Goal: Navigation & Orientation: Find specific page/section

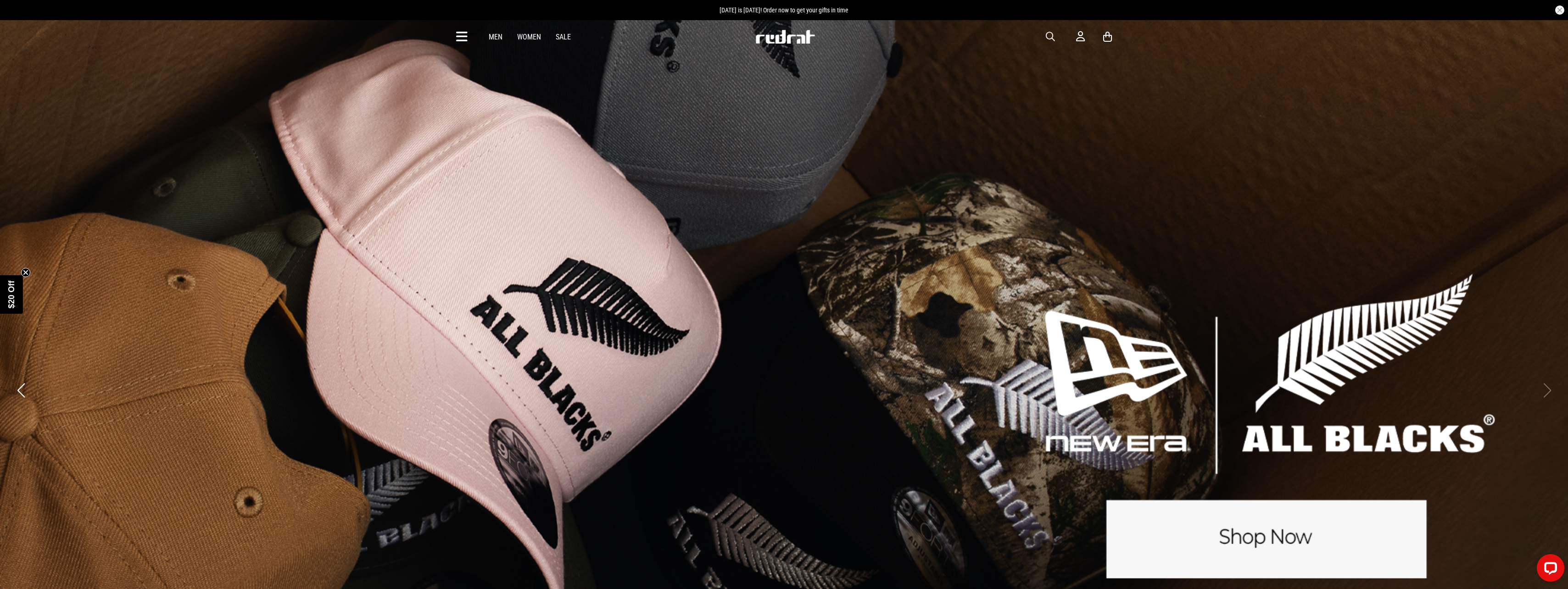
click at [463, 38] on icon at bounding box center [462, 37] width 12 height 15
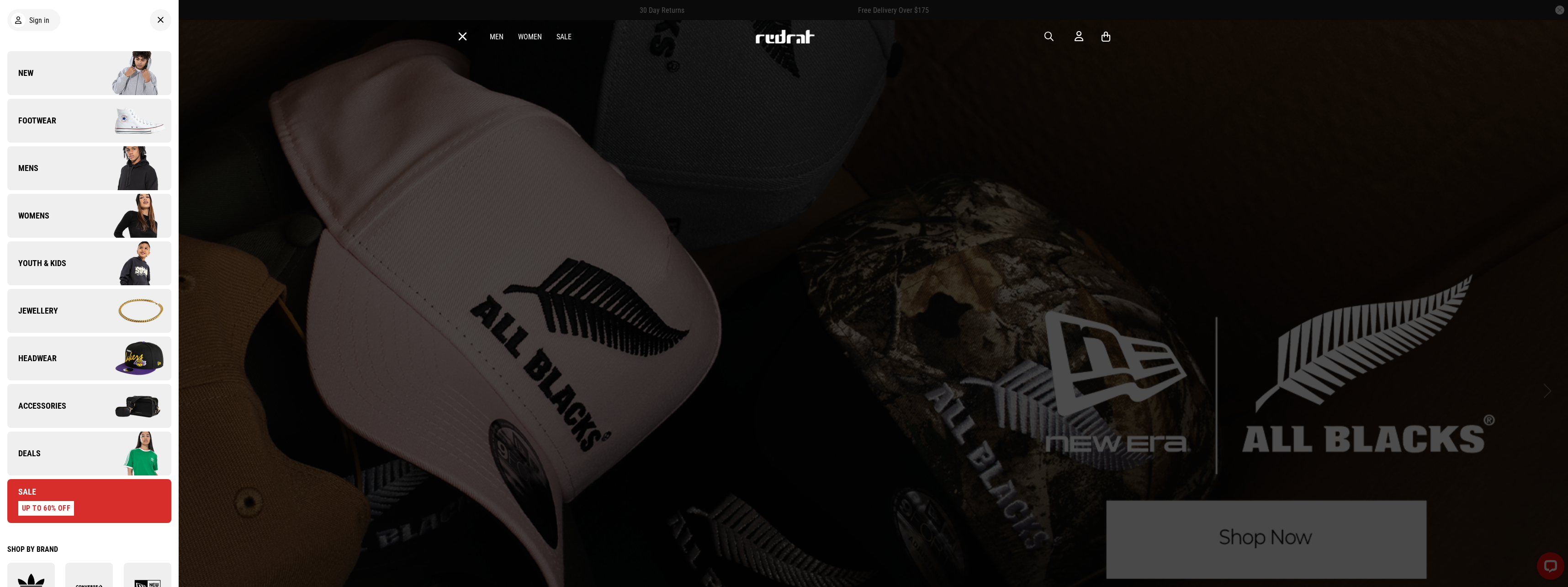
click at [34, 76] on link "New" at bounding box center [89, 73] width 164 height 44
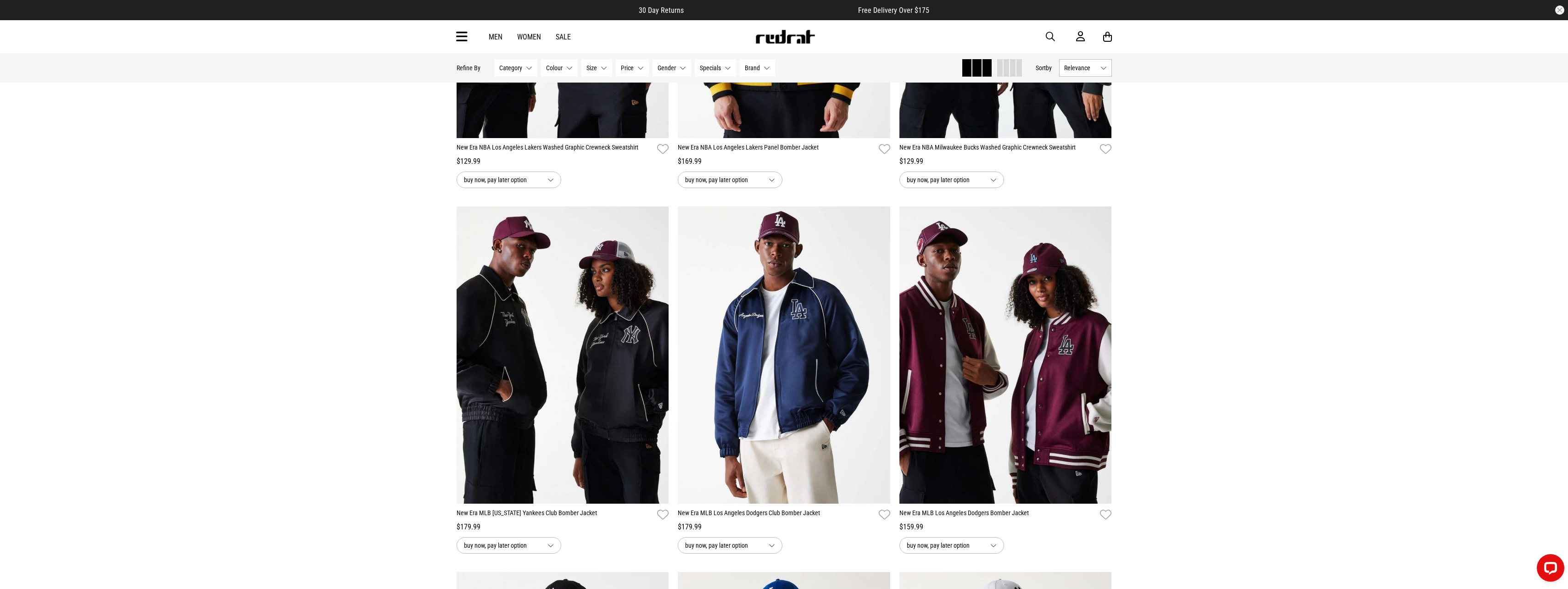
scroll to position [1193, 0]
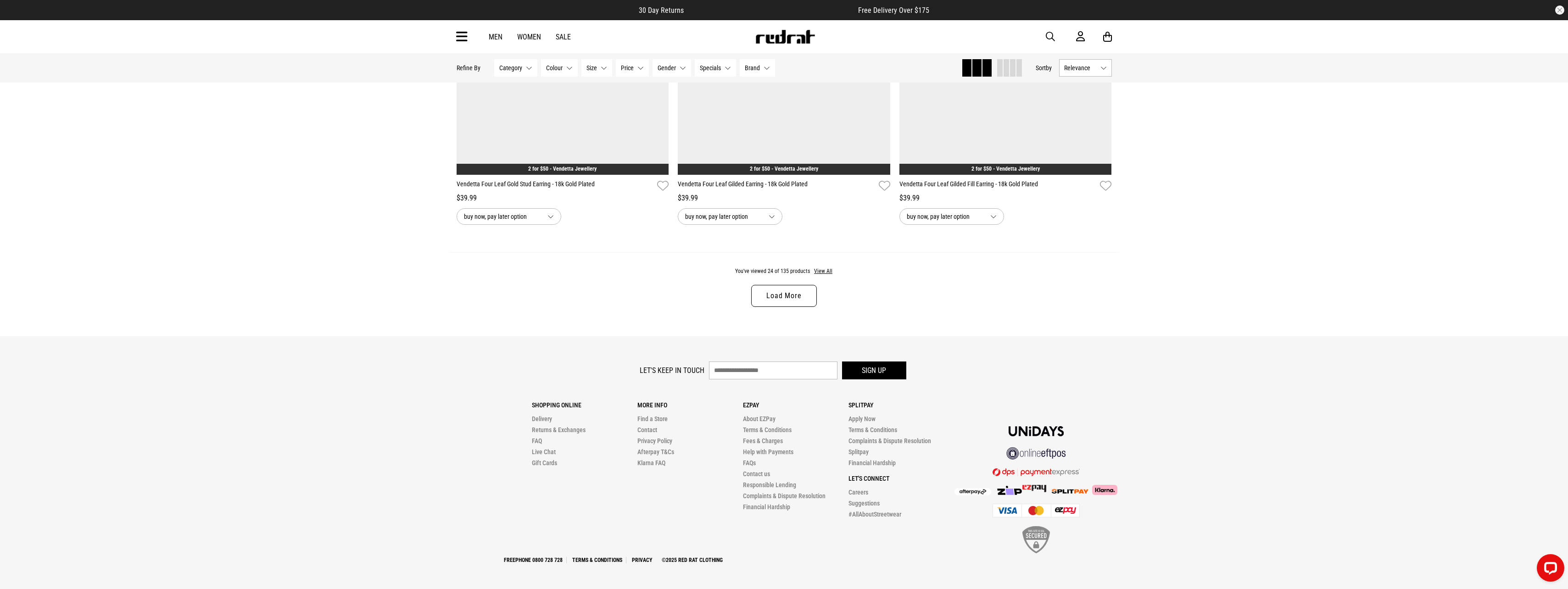
click at [789, 292] on link "Load More" at bounding box center [784, 296] width 65 height 22
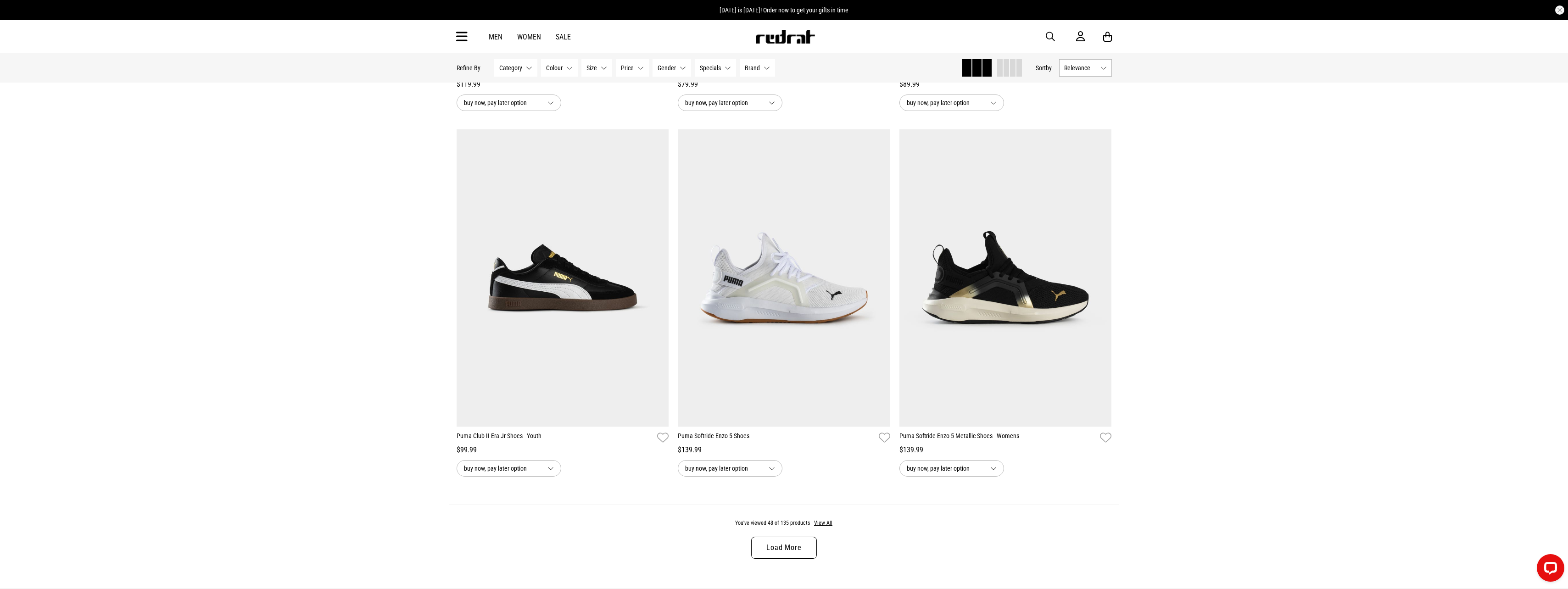
scroll to position [5645, 0]
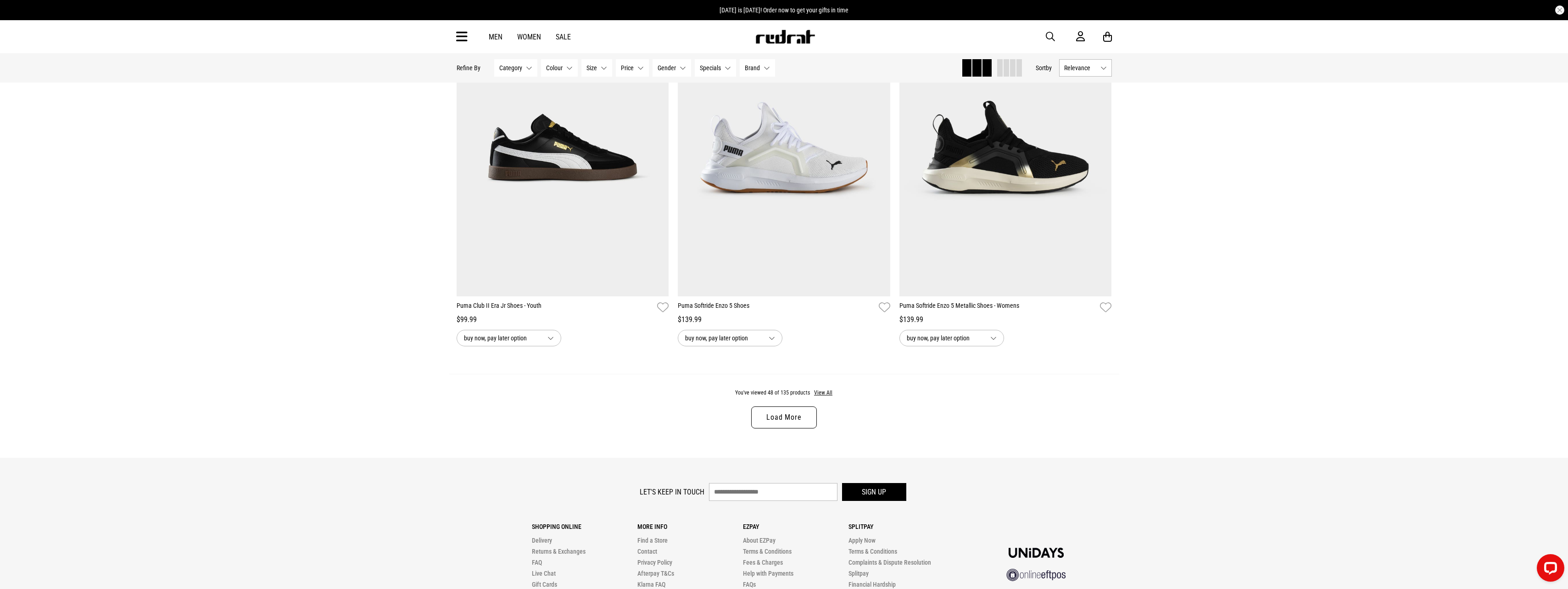
click at [791, 426] on link "Load More" at bounding box center [784, 417] width 65 height 22
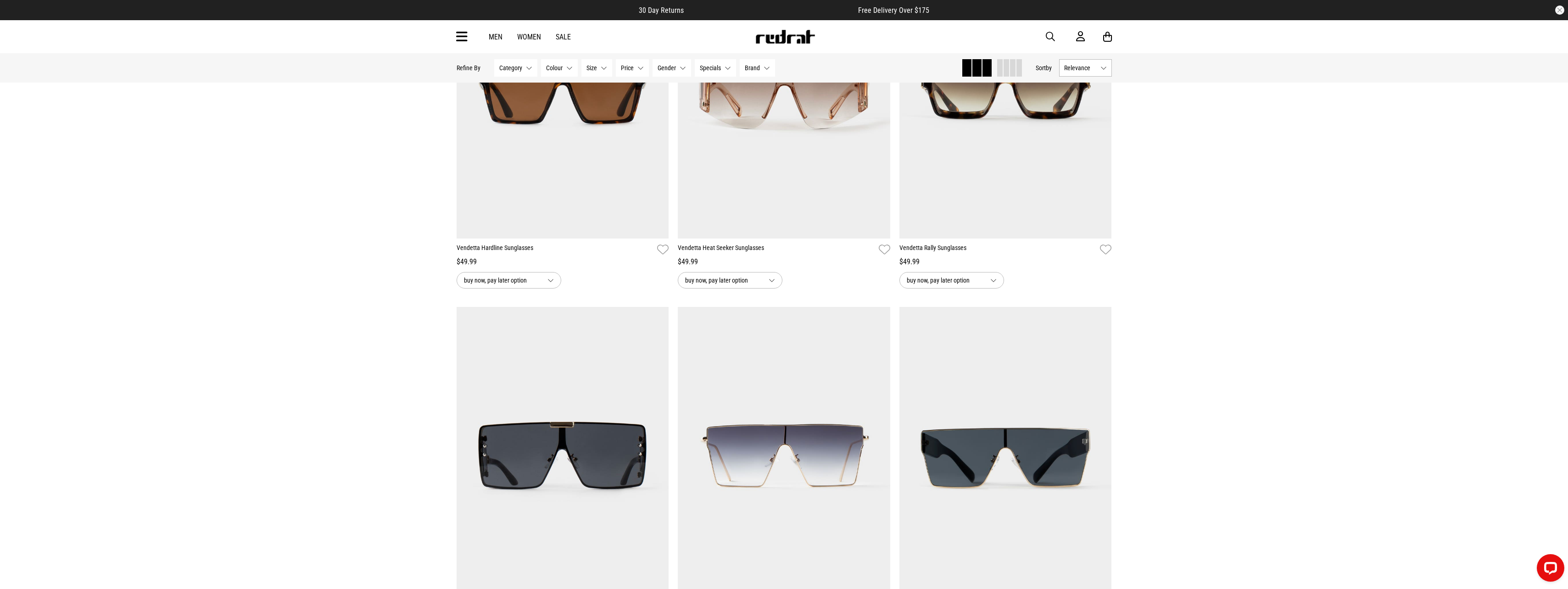
scroll to position [6929, 0]
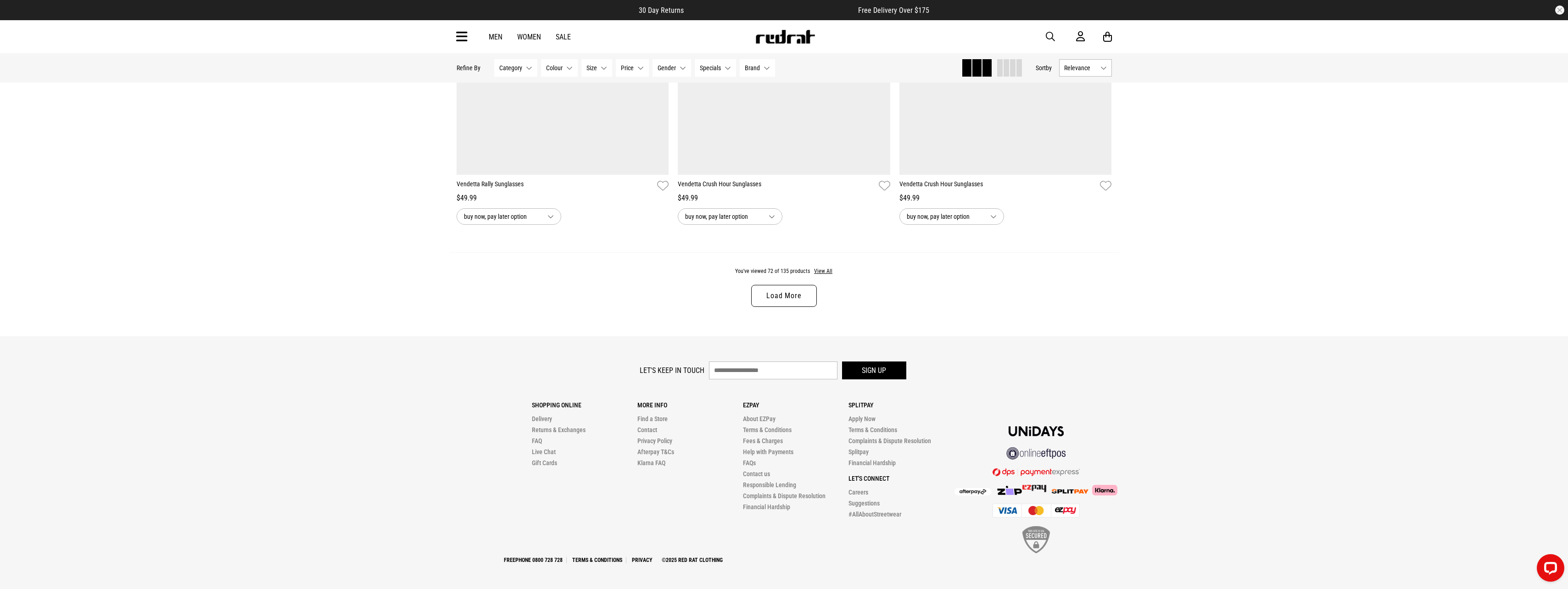
click at [795, 287] on link "Load More" at bounding box center [784, 296] width 65 height 22
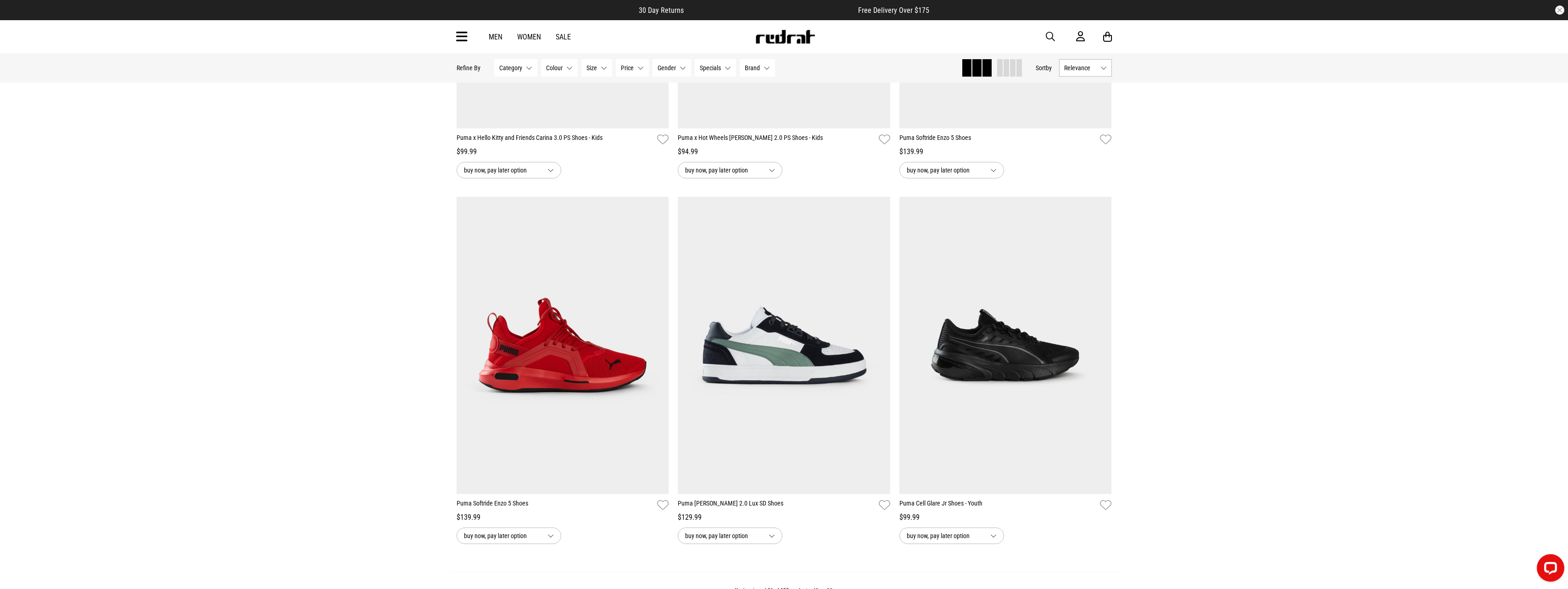
scroll to position [11500, 0]
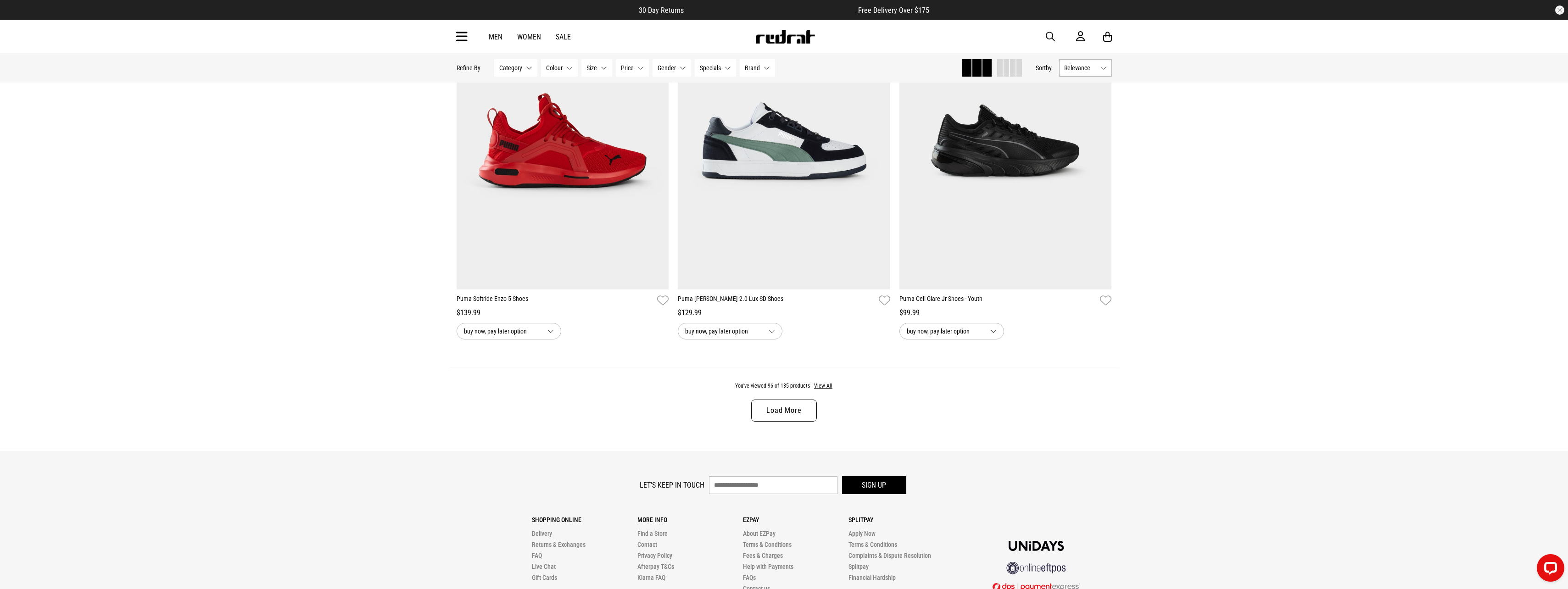
click at [784, 414] on div "You've viewed 96 of 135 products View All Load More" at bounding box center [784, 408] width 670 height 84
click at [780, 422] on link "Load More" at bounding box center [784, 411] width 65 height 22
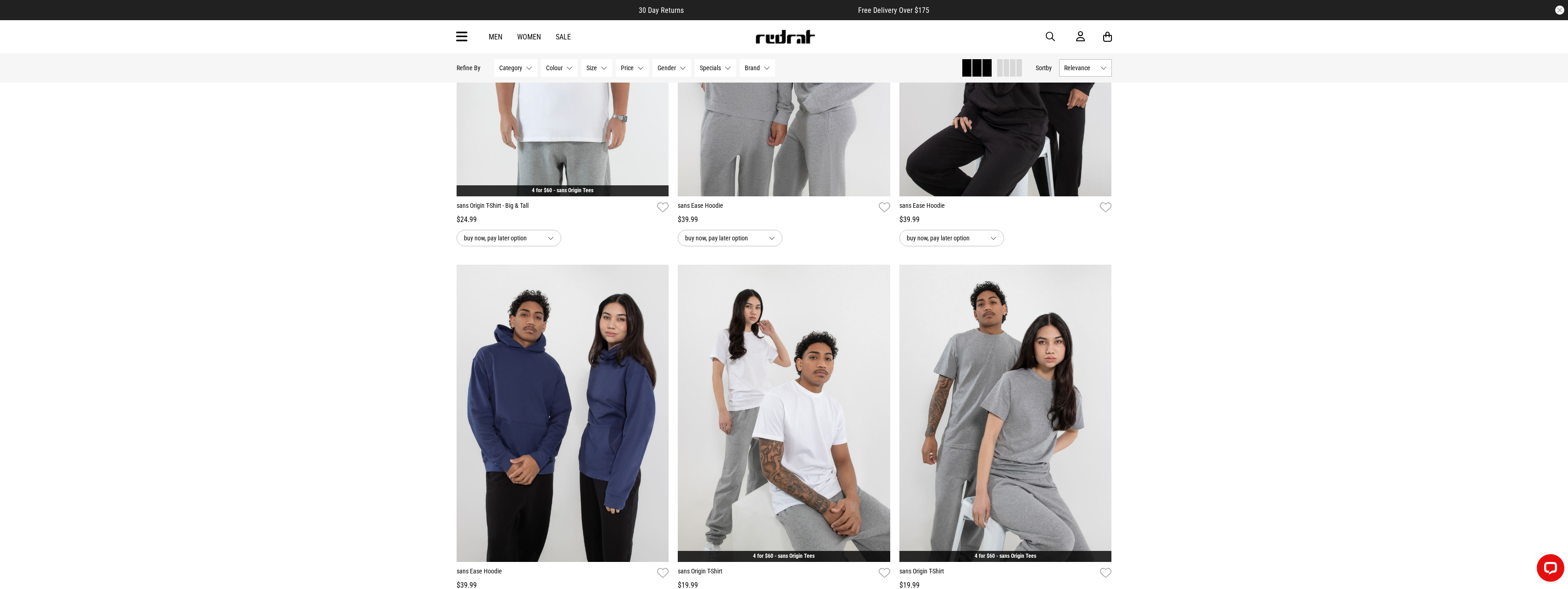
scroll to position [14251, 0]
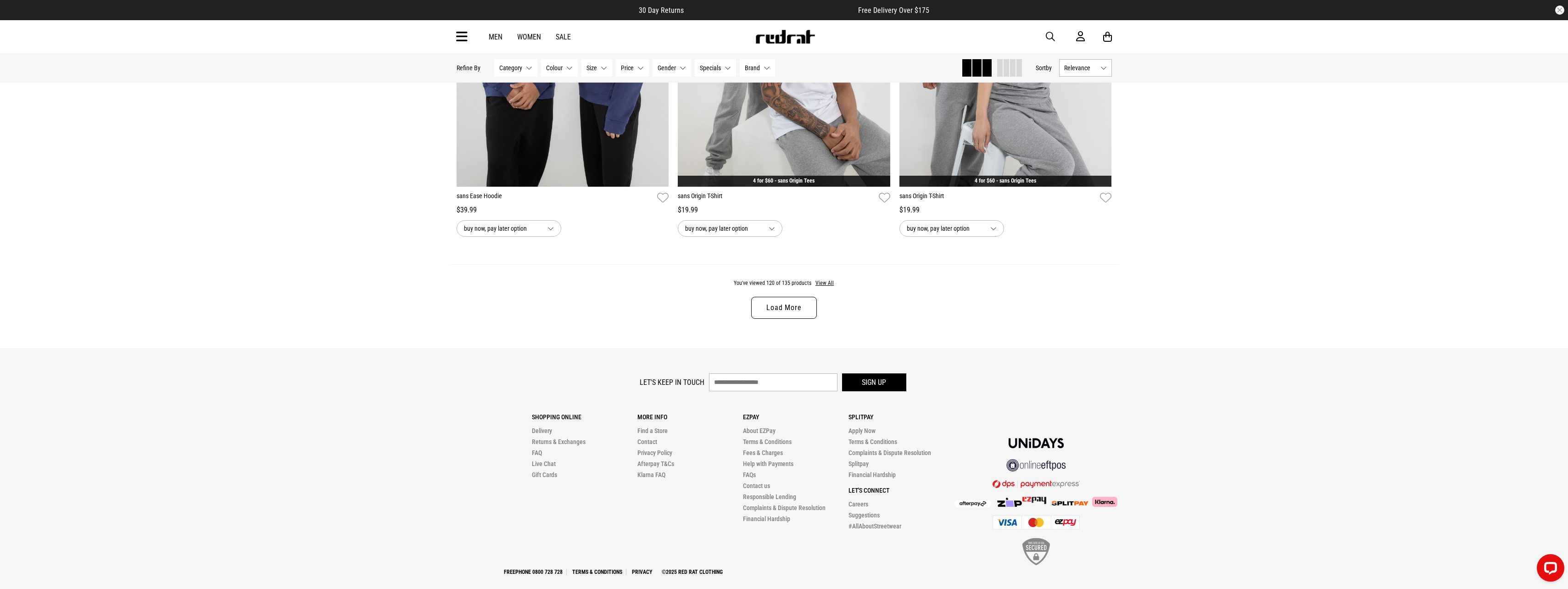
click at [784, 319] on link "Load More" at bounding box center [784, 308] width 65 height 22
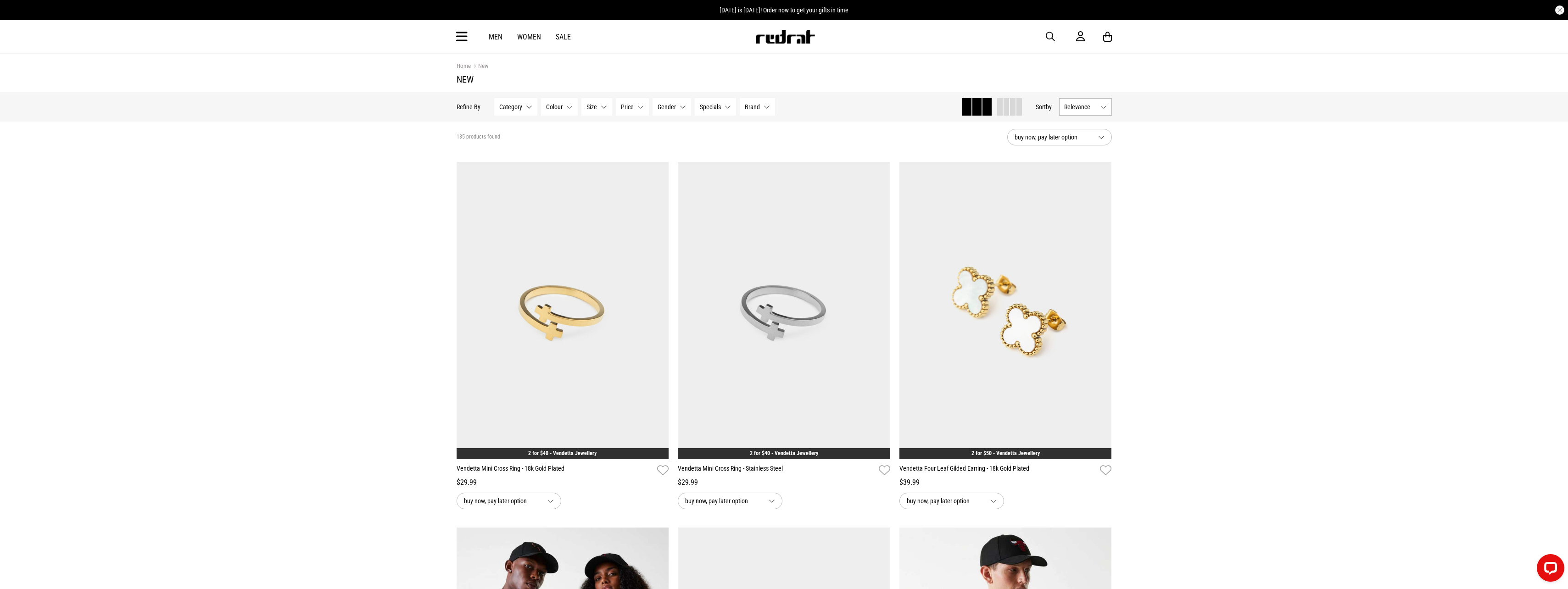
click at [498, 37] on link "Men" at bounding box center [495, 37] width 14 height 9
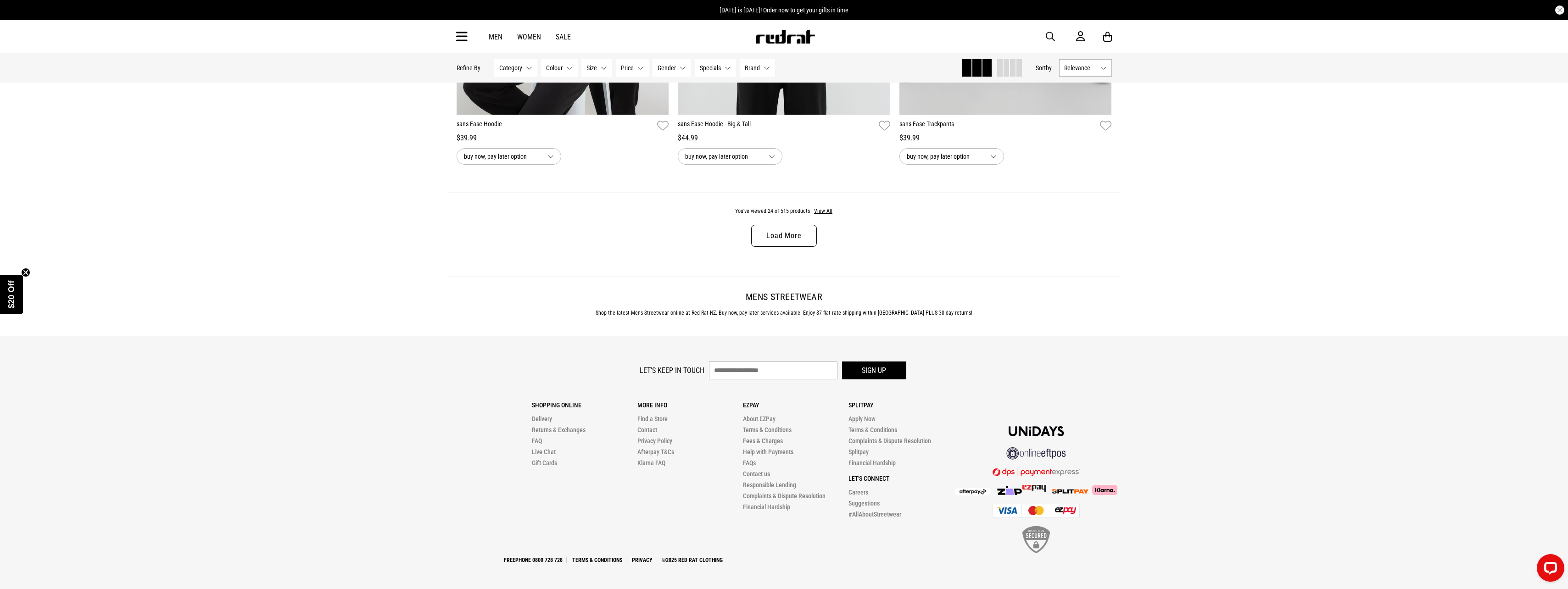
click at [789, 235] on link "Load More" at bounding box center [784, 236] width 65 height 22
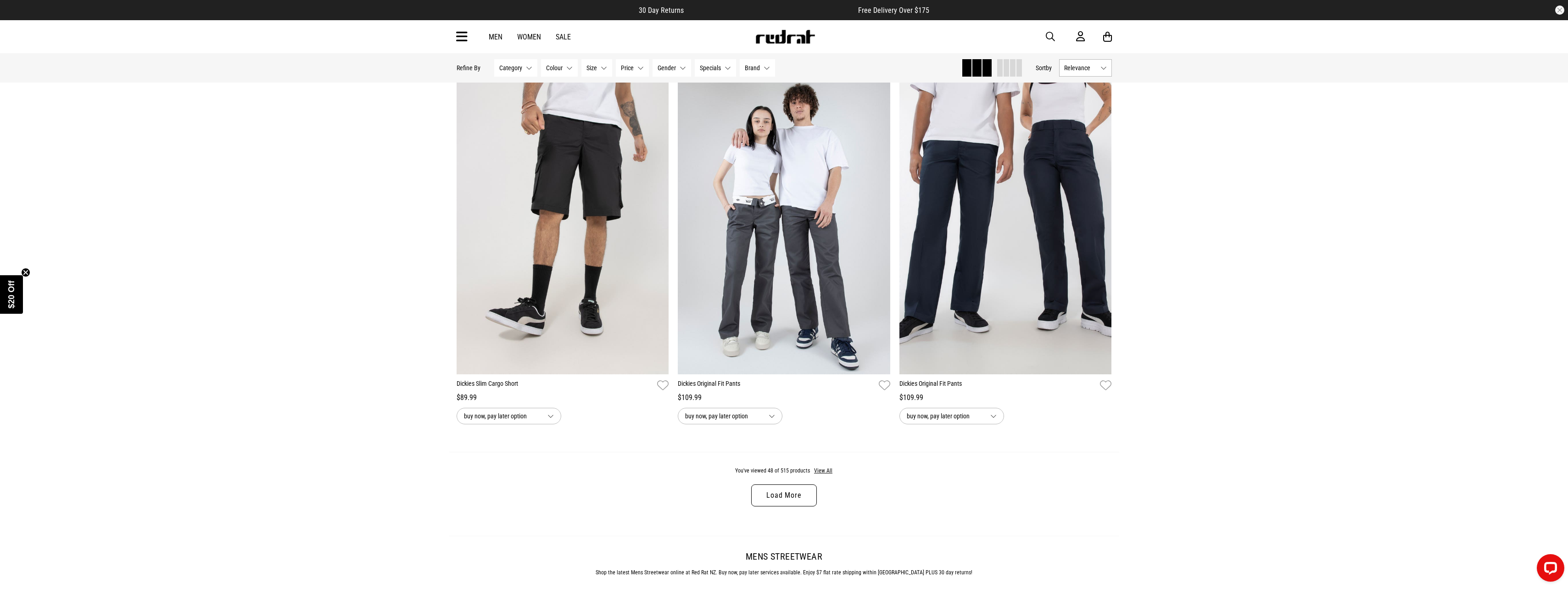
scroll to position [5567, 0]
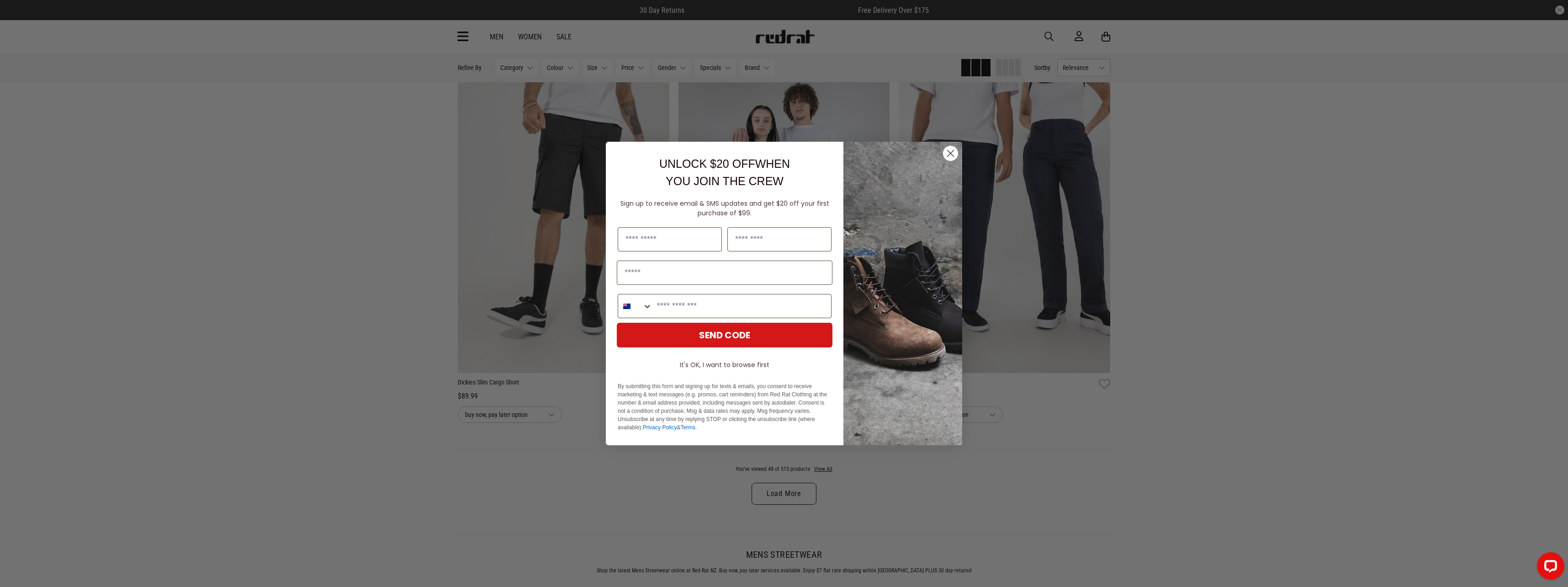
click at [950, 156] on circle "Close dialog" at bounding box center [950, 153] width 15 height 15
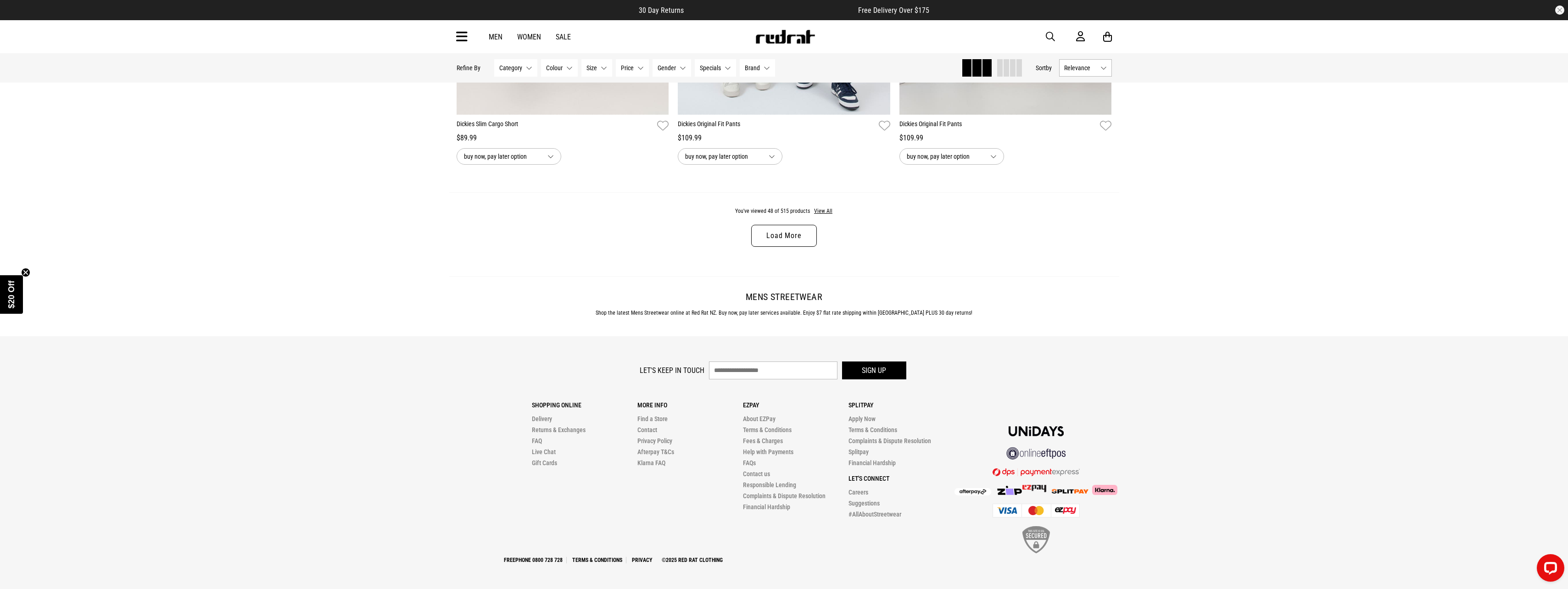
click at [784, 231] on link "Load More" at bounding box center [784, 236] width 65 height 22
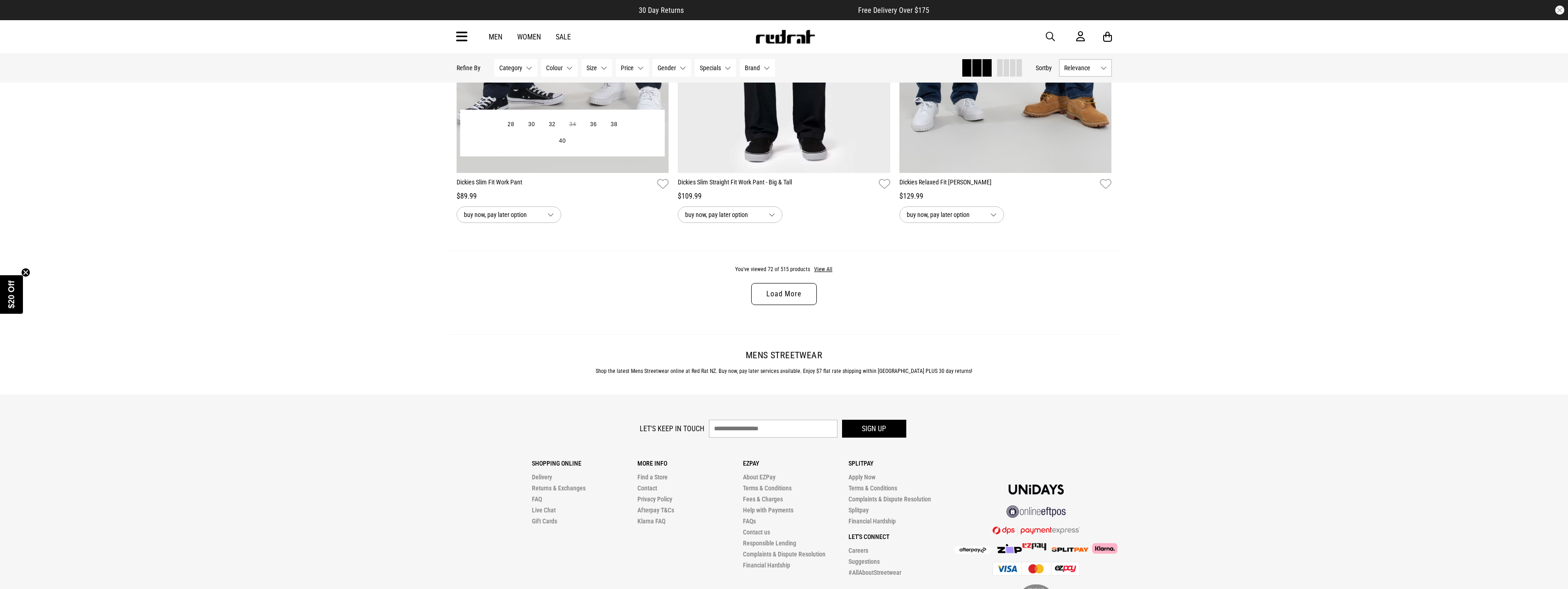
scroll to position [8762, 0]
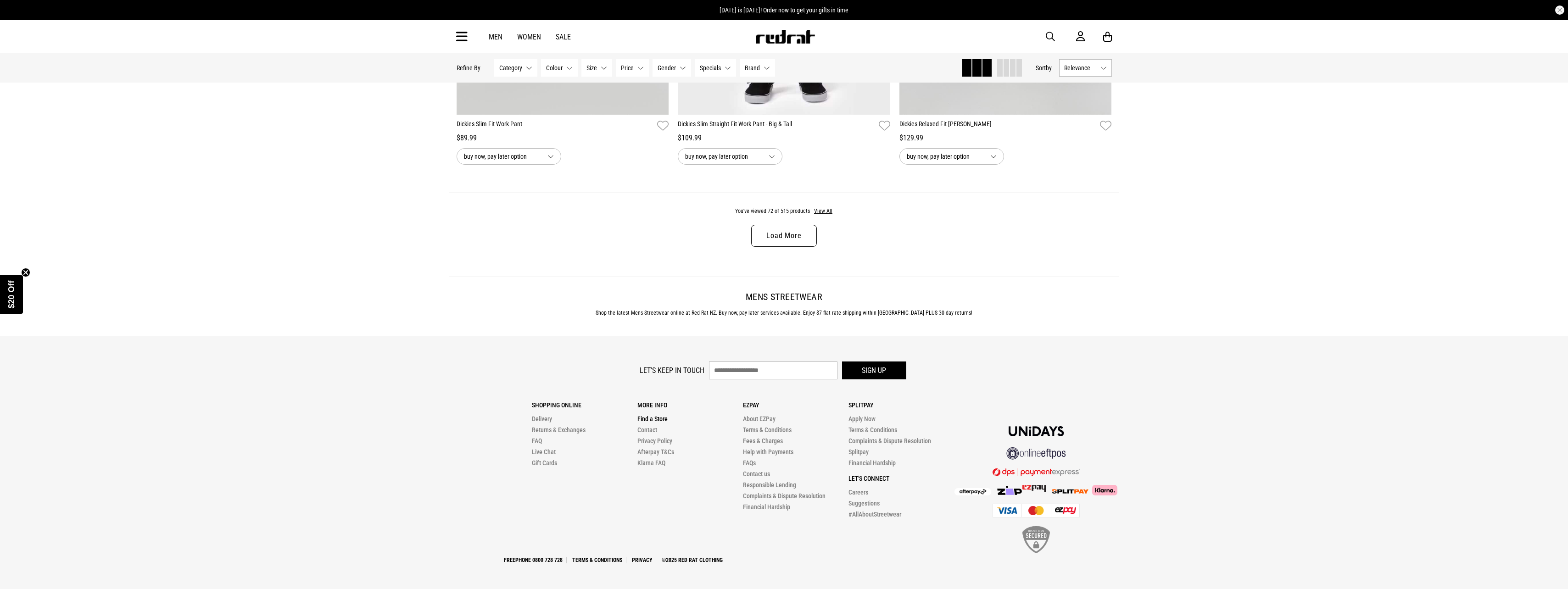
click at [664, 416] on link "Find a Store" at bounding box center [653, 419] width 31 height 7
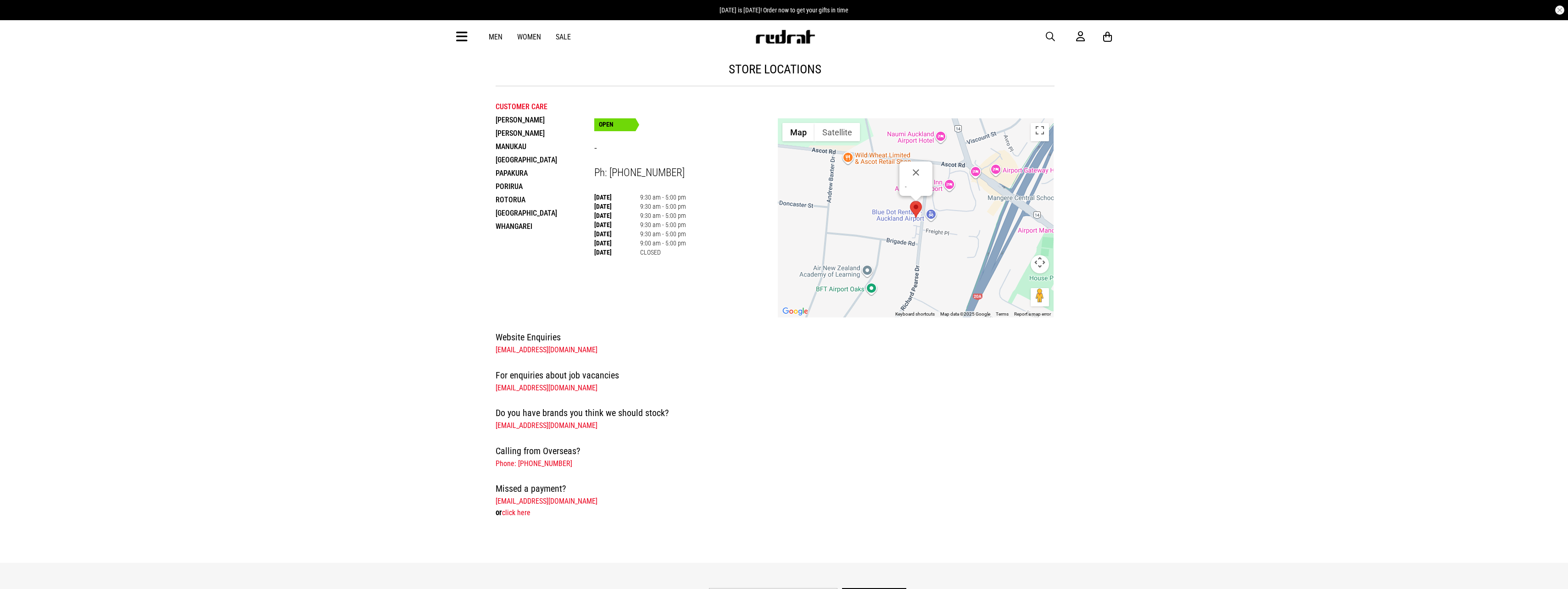
click at [512, 117] on li "[PERSON_NAME]" at bounding box center [545, 120] width 98 height 13
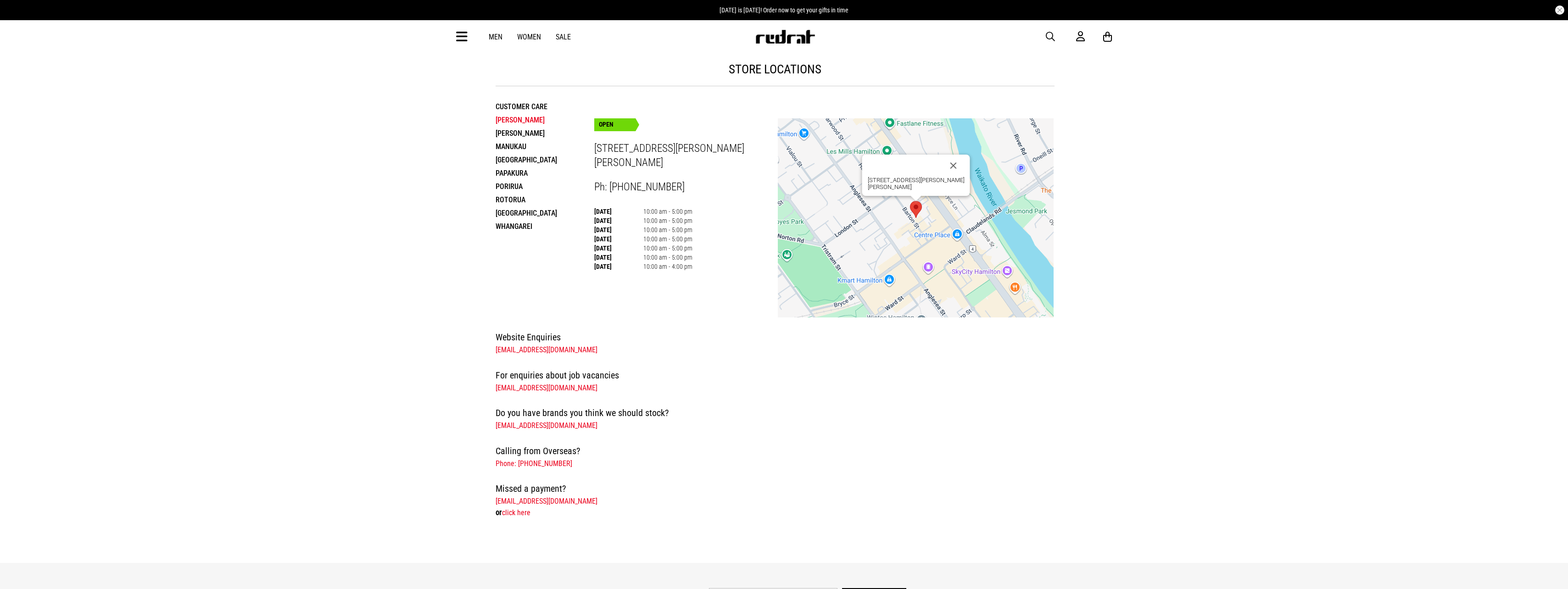
click at [515, 129] on li "[PERSON_NAME]" at bounding box center [545, 133] width 98 height 13
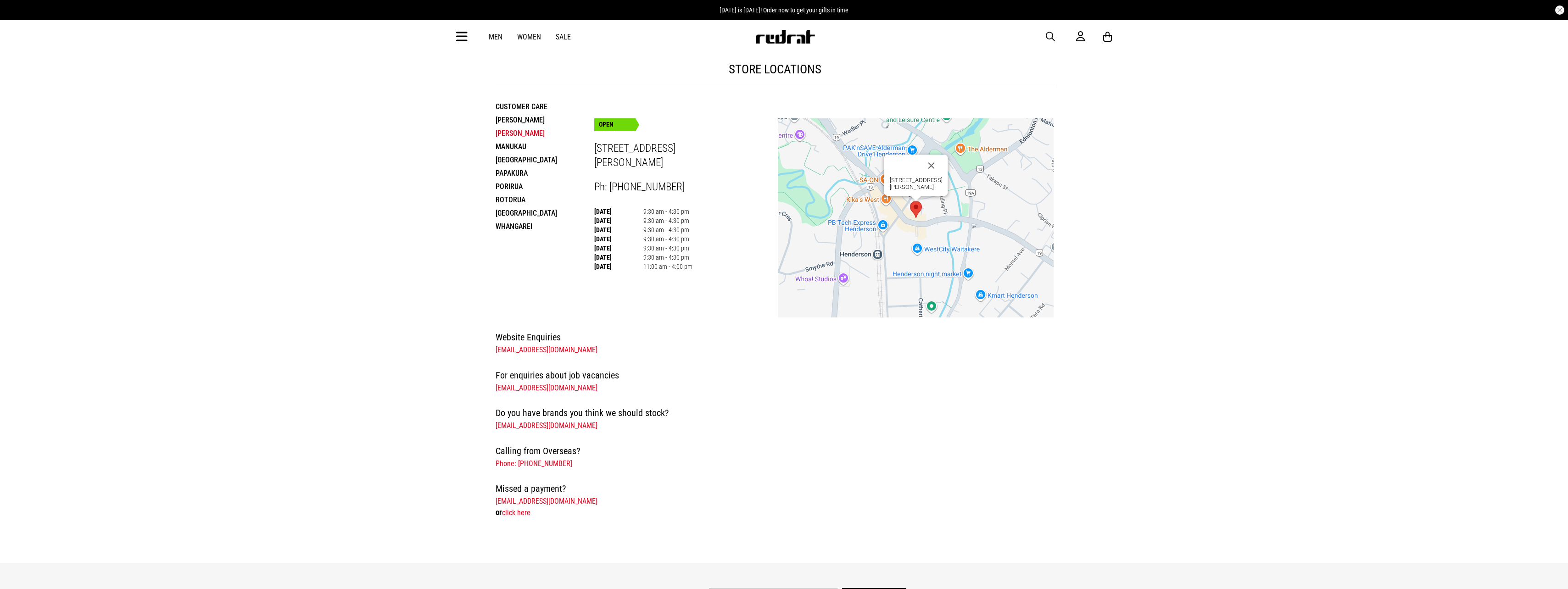
click at [515, 139] on li "[PERSON_NAME]" at bounding box center [545, 133] width 98 height 13
click at [514, 146] on li "Manukau" at bounding box center [545, 147] width 98 height 13
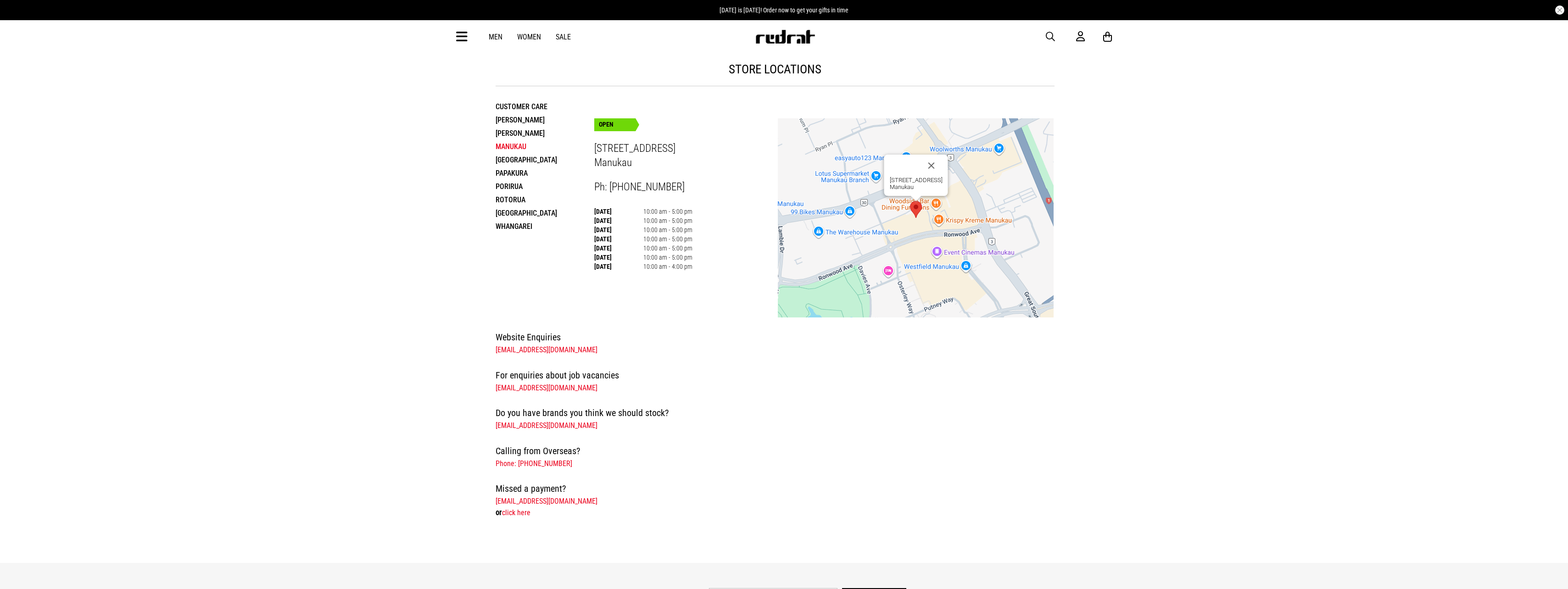
click at [514, 159] on li "[GEOGRAPHIC_DATA]" at bounding box center [545, 160] width 98 height 13
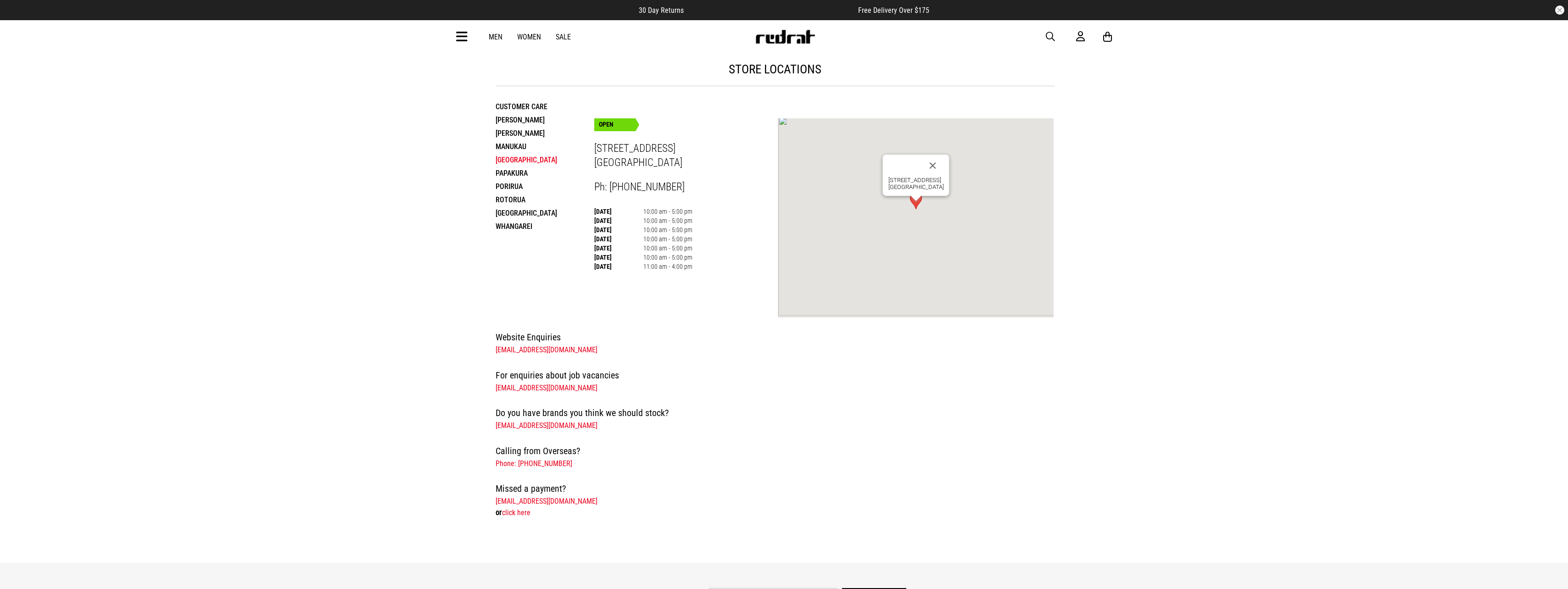
click at [513, 170] on li "Papakura" at bounding box center [545, 173] width 98 height 13
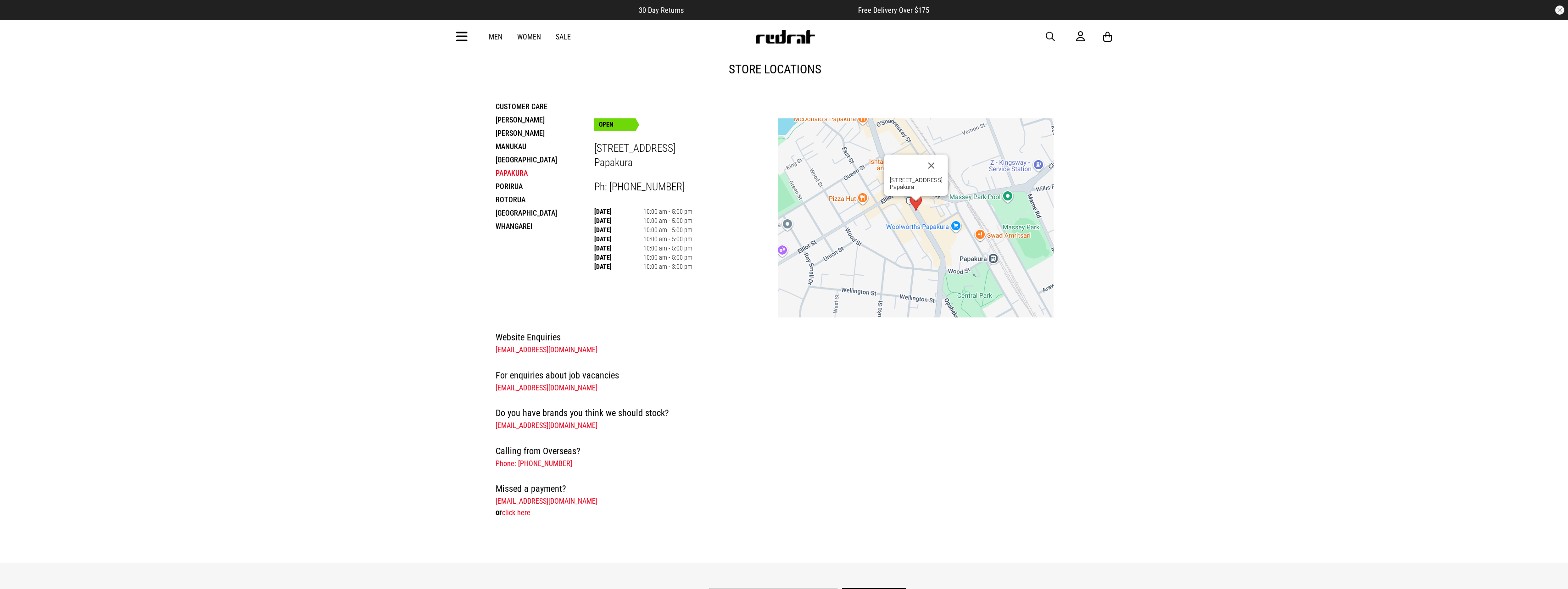
click at [512, 185] on li "Porirua" at bounding box center [545, 186] width 98 height 13
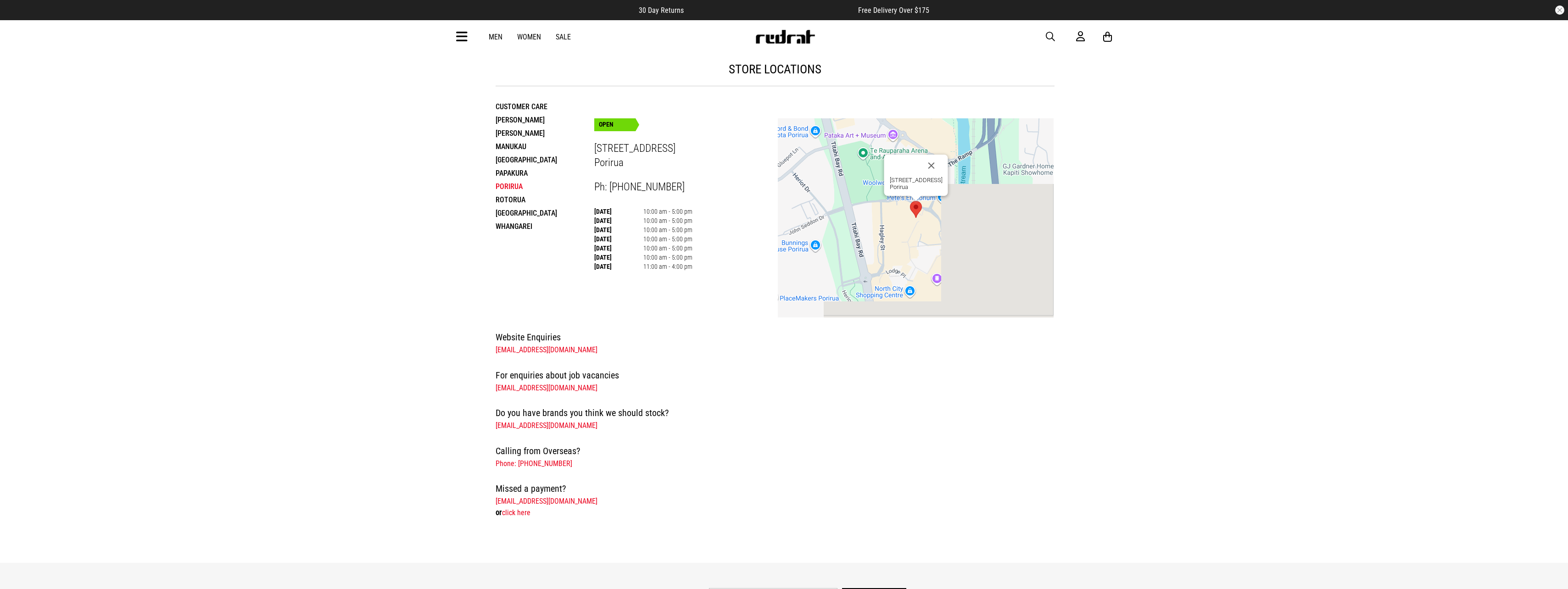
click at [513, 202] on li "Rotorua" at bounding box center [545, 200] width 98 height 13
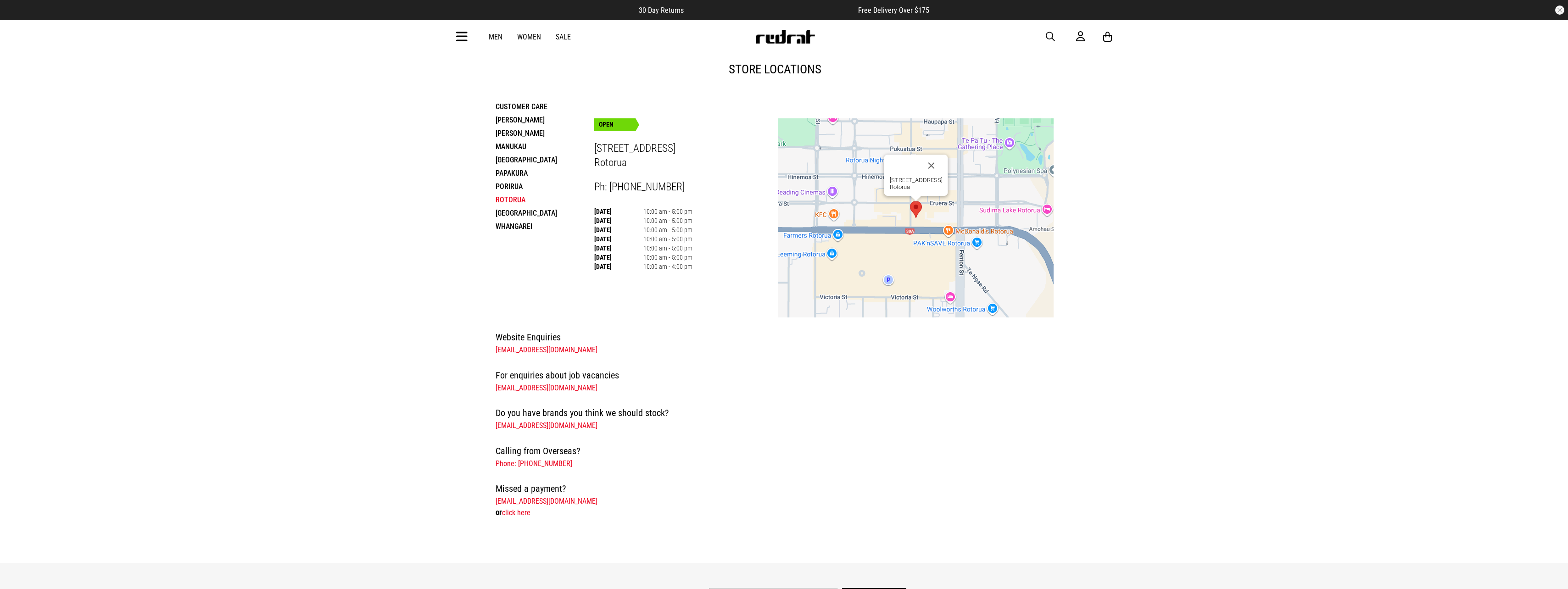
click at [513, 213] on li "[GEOGRAPHIC_DATA]" at bounding box center [545, 213] width 98 height 13
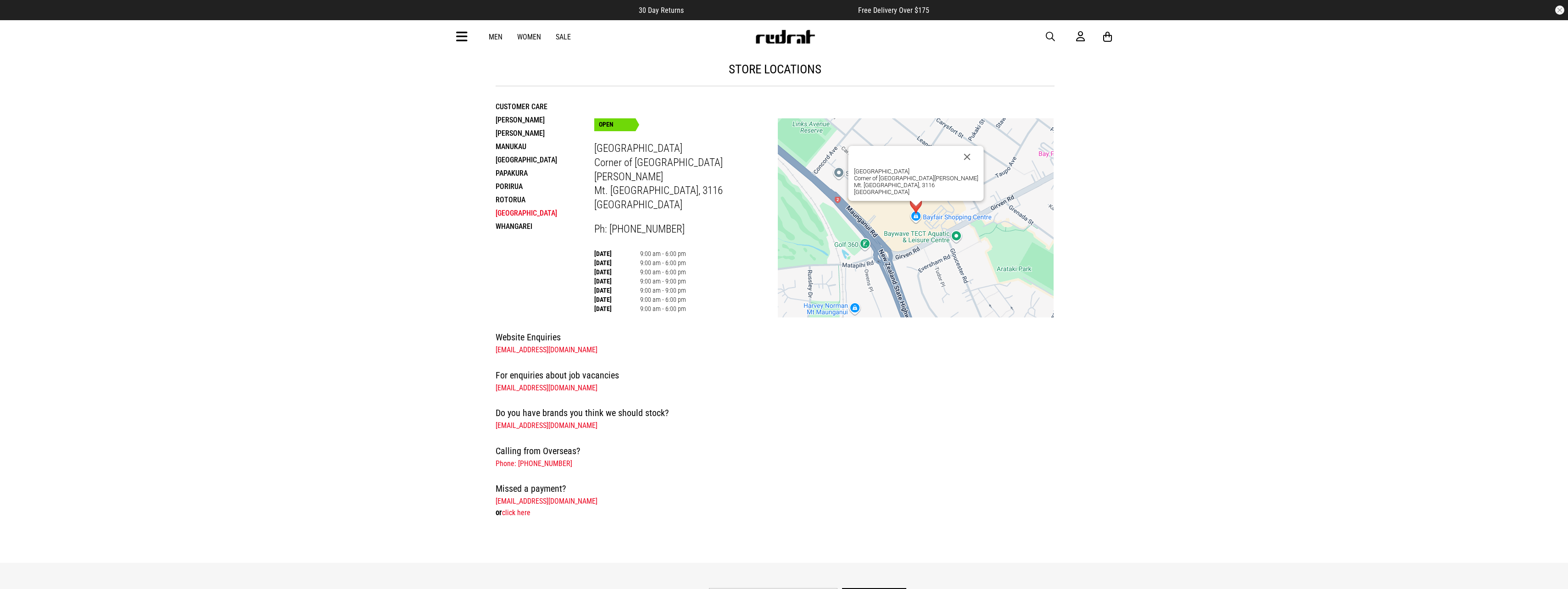
click at [514, 229] on li "Whangarei" at bounding box center [545, 227] width 98 height 13
